Goal: Task Accomplishment & Management: Manage account settings

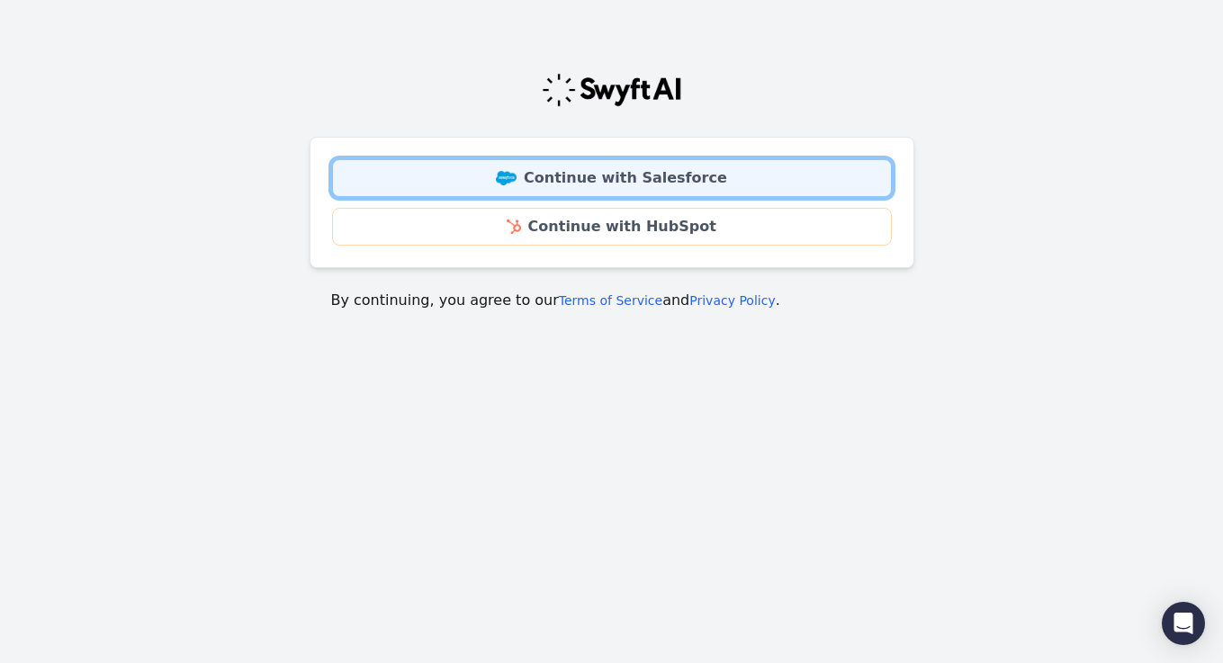
click at [657, 176] on link "Continue with Salesforce" at bounding box center [612, 178] width 560 height 38
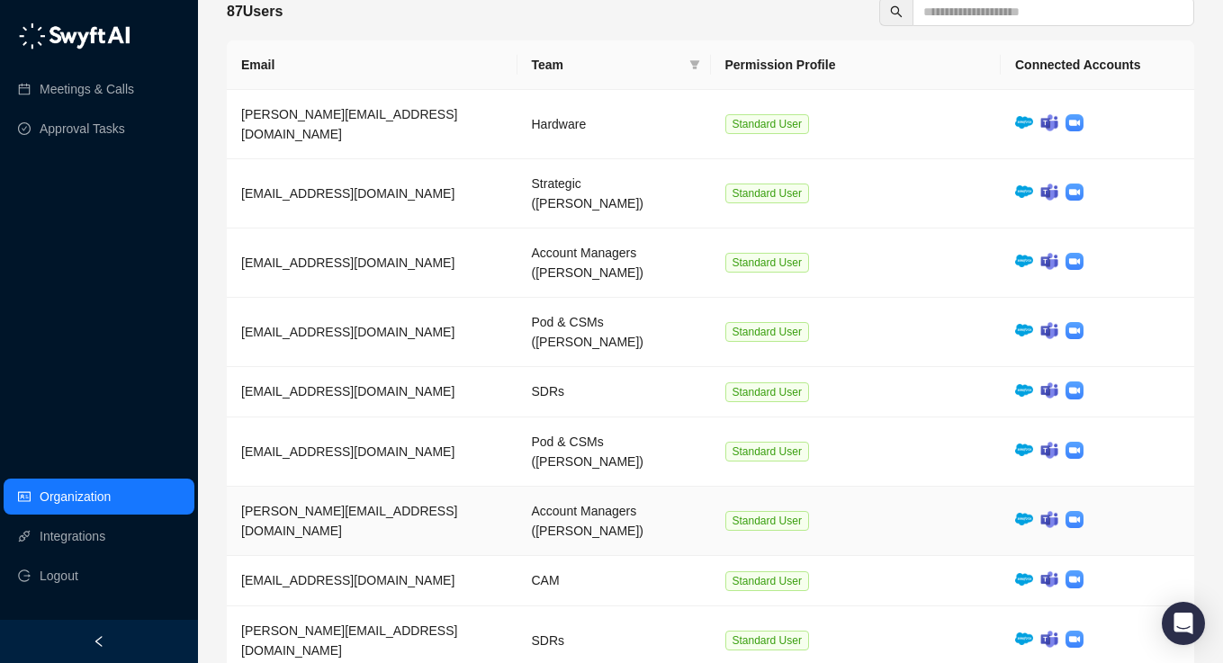
scroll to position [234, 0]
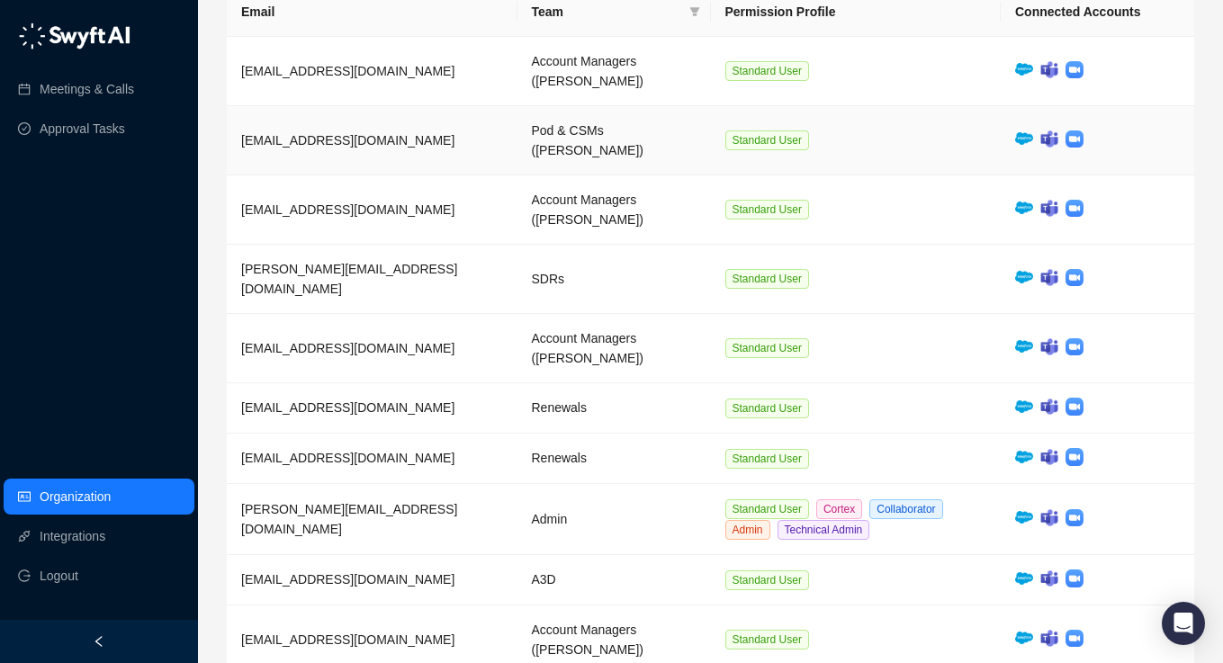
scroll to position [293, 0]
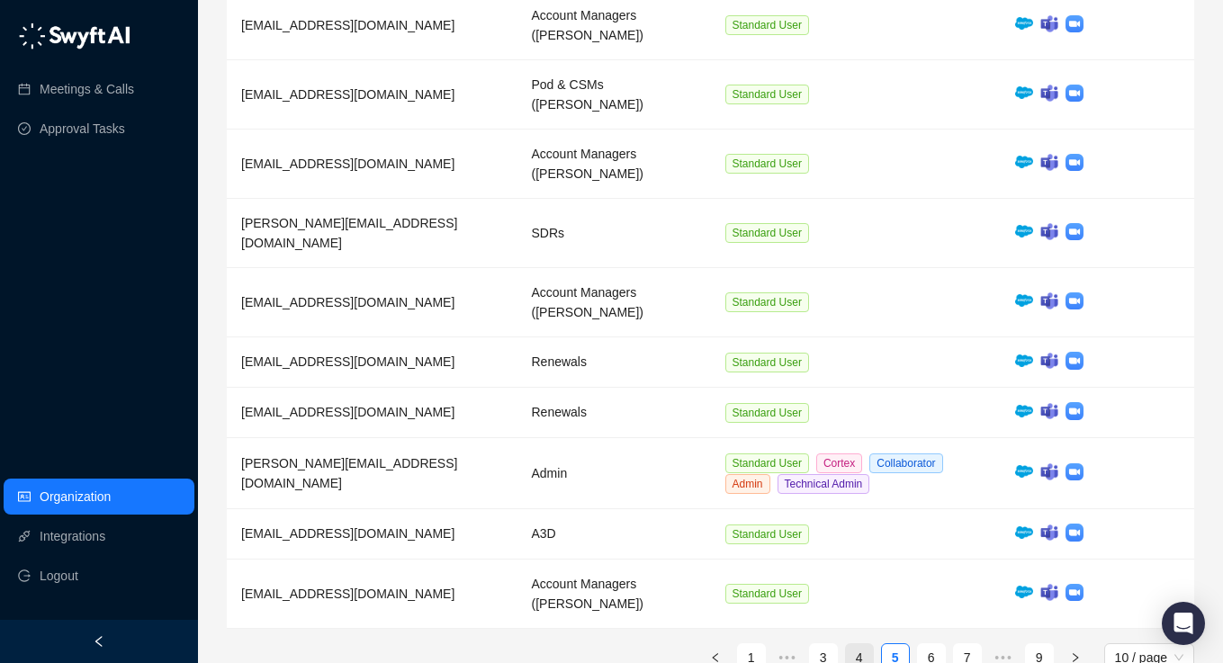
click at [852, 644] on link "4" at bounding box center [859, 657] width 27 height 27
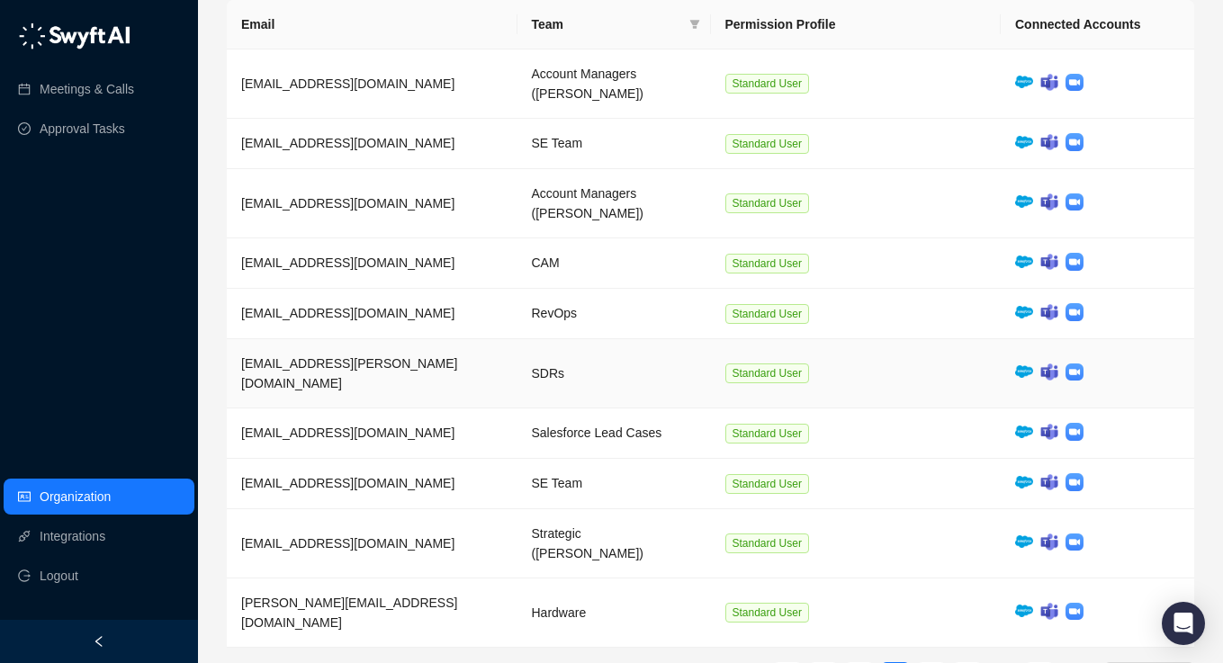
scroll to position [0, 0]
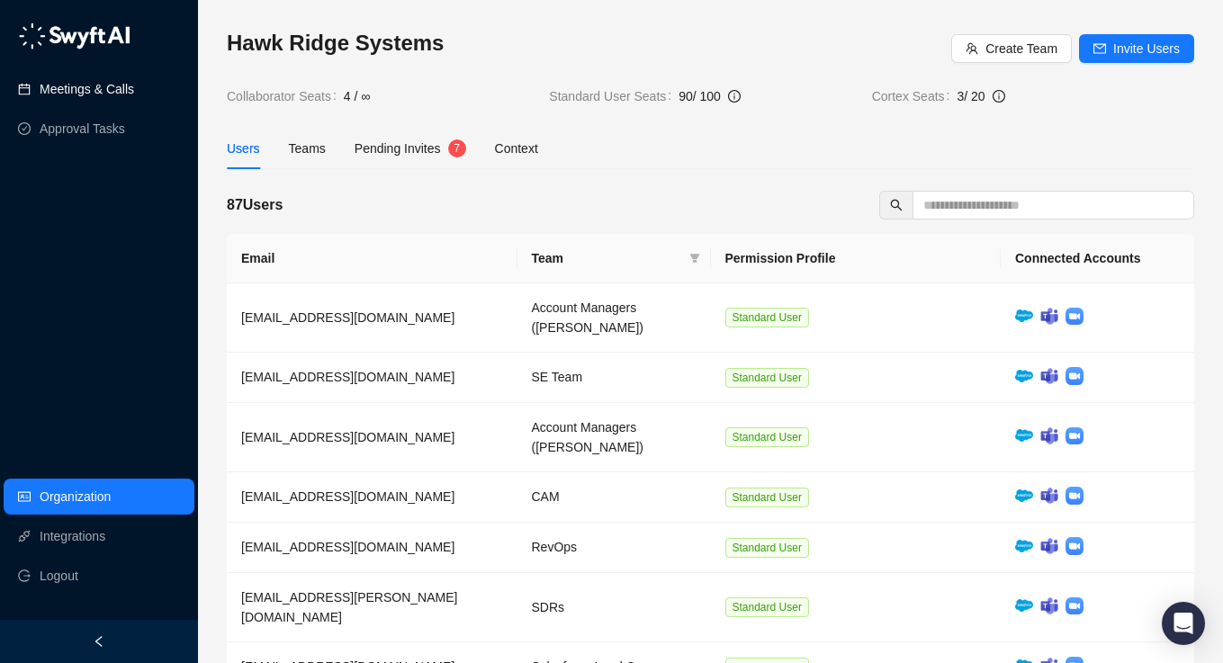
click at [110, 89] on link "Meetings & Calls" at bounding box center [87, 89] width 95 height 36
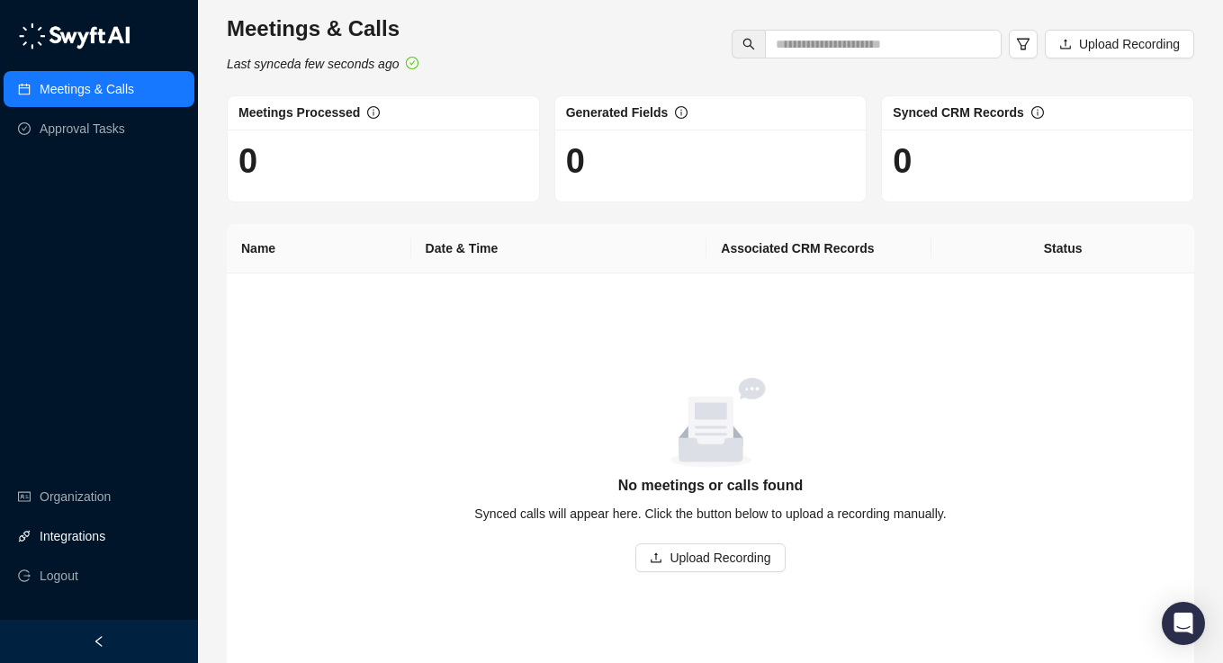
click at [60, 543] on link "Integrations" at bounding box center [73, 536] width 66 height 36
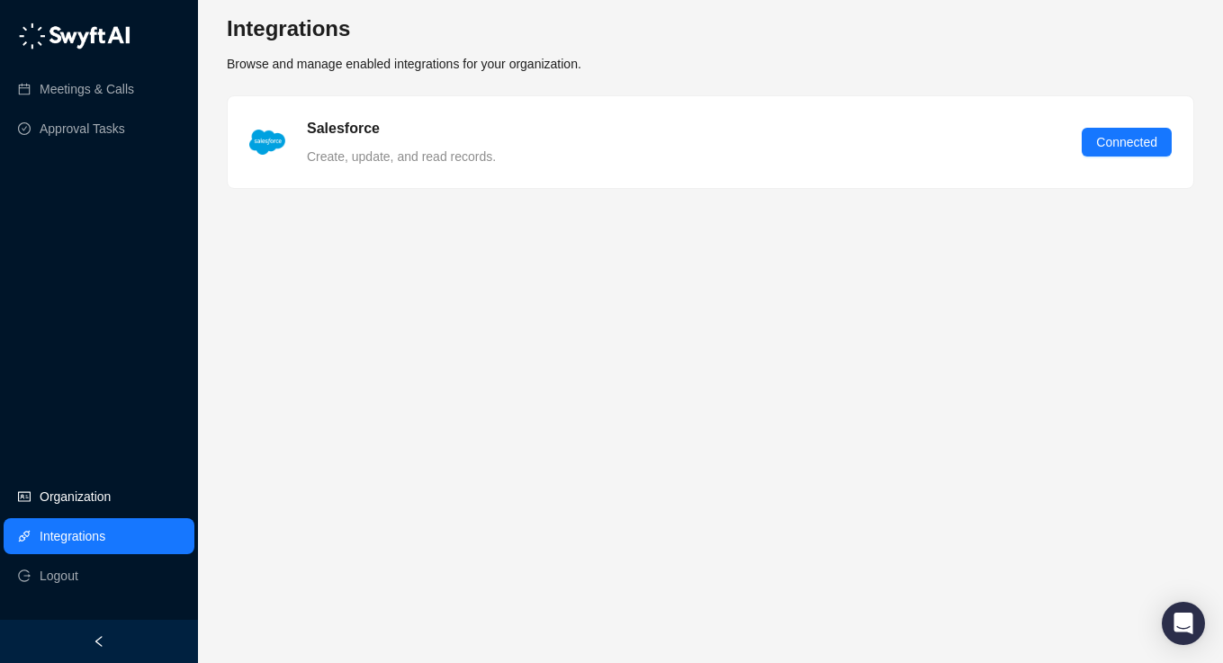
click at [65, 495] on link "Organization" at bounding box center [75, 497] width 71 height 36
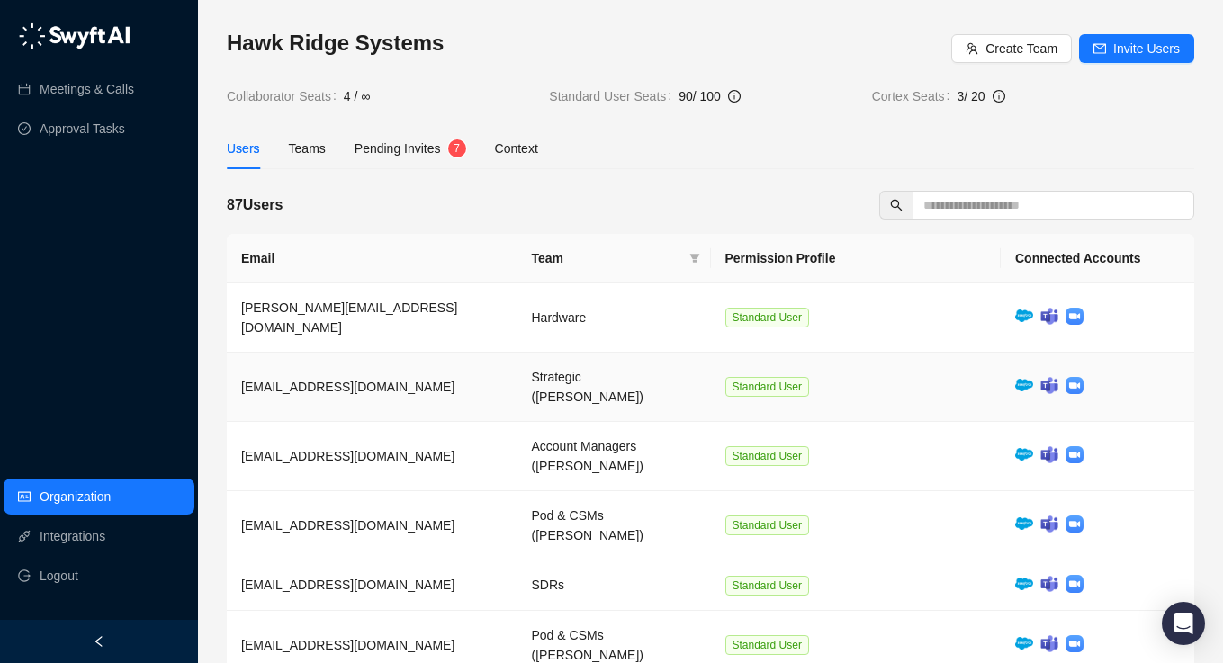
scroll to position [234, 0]
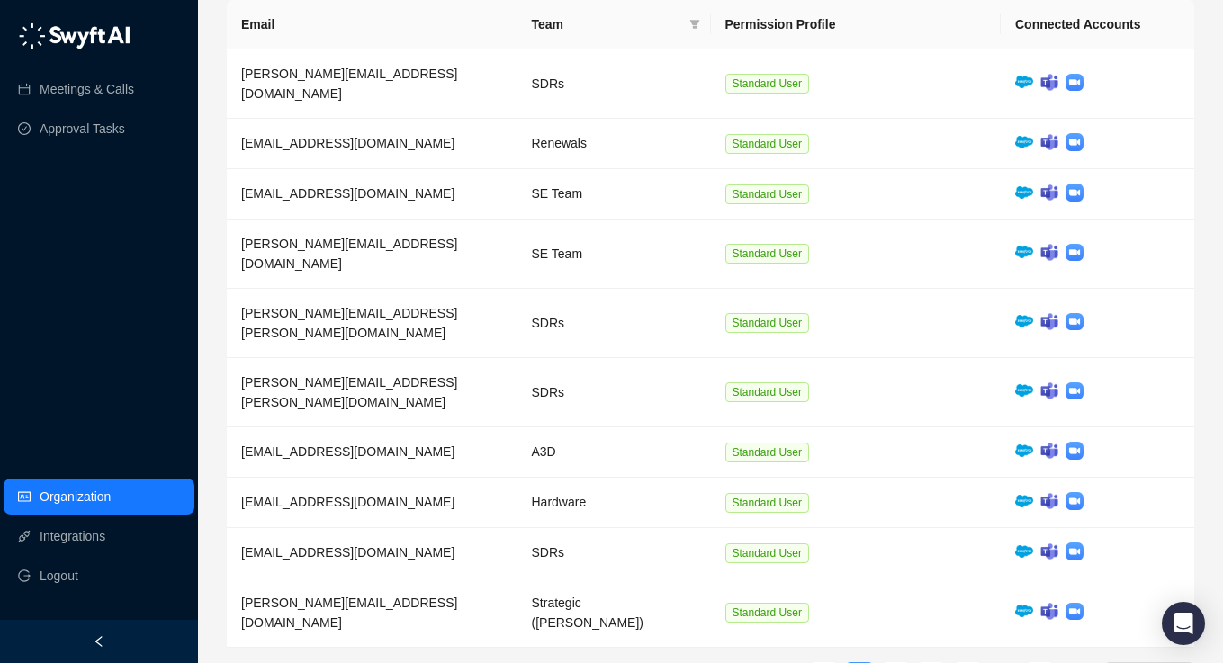
scroll to position [196, 0]
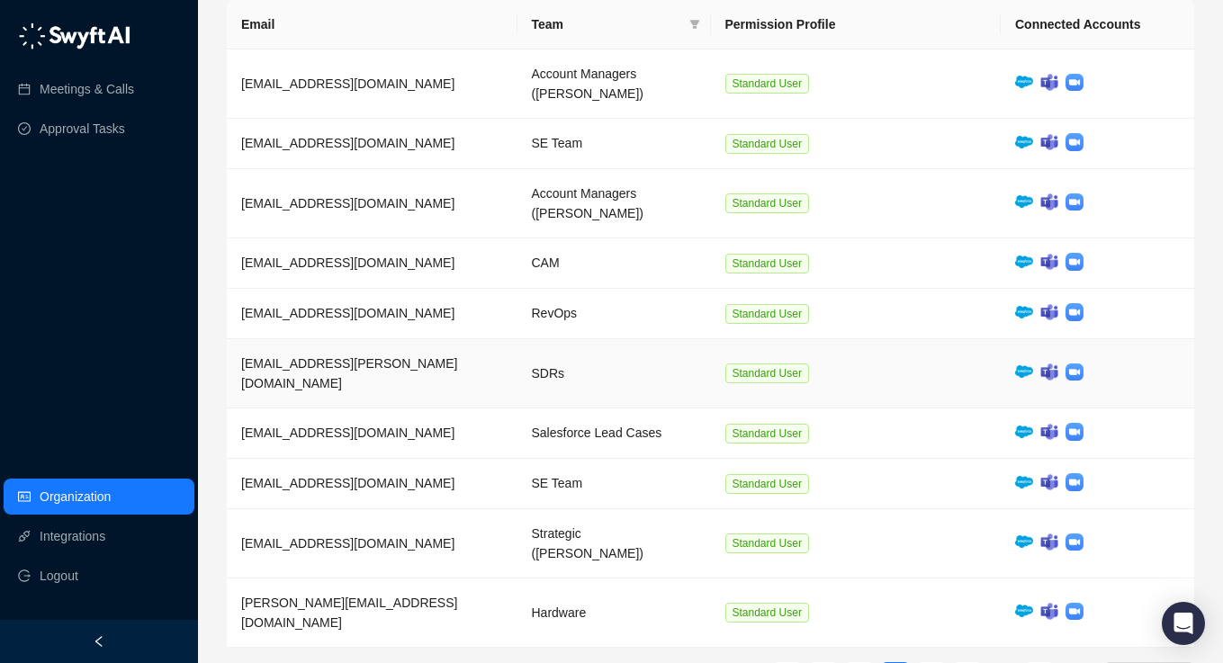
scroll to position [0, 0]
